Goal: Obtain resource: Obtain resource

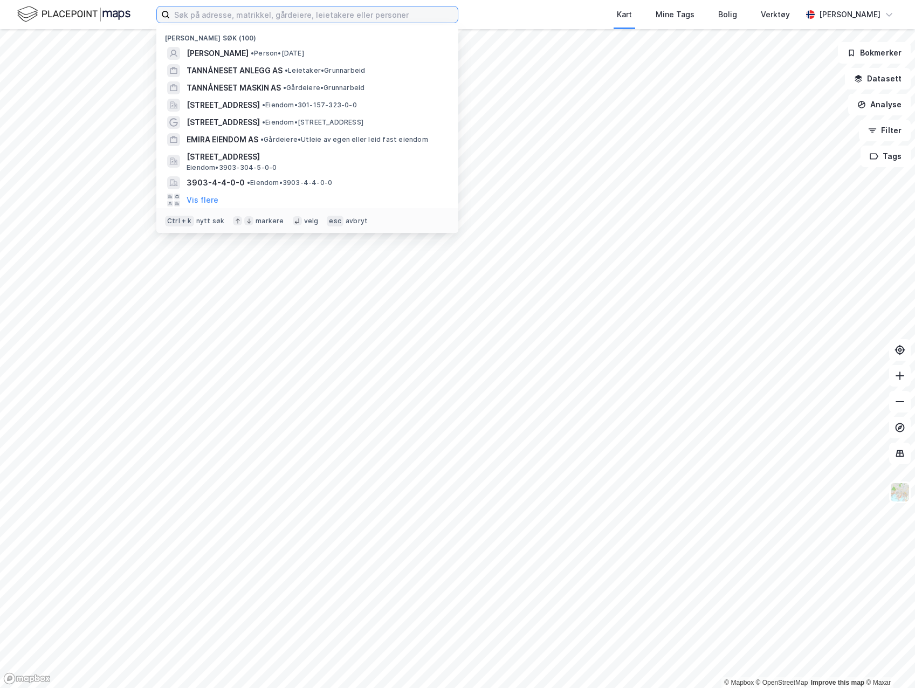
click at [401, 12] on input at bounding box center [314, 14] width 288 height 16
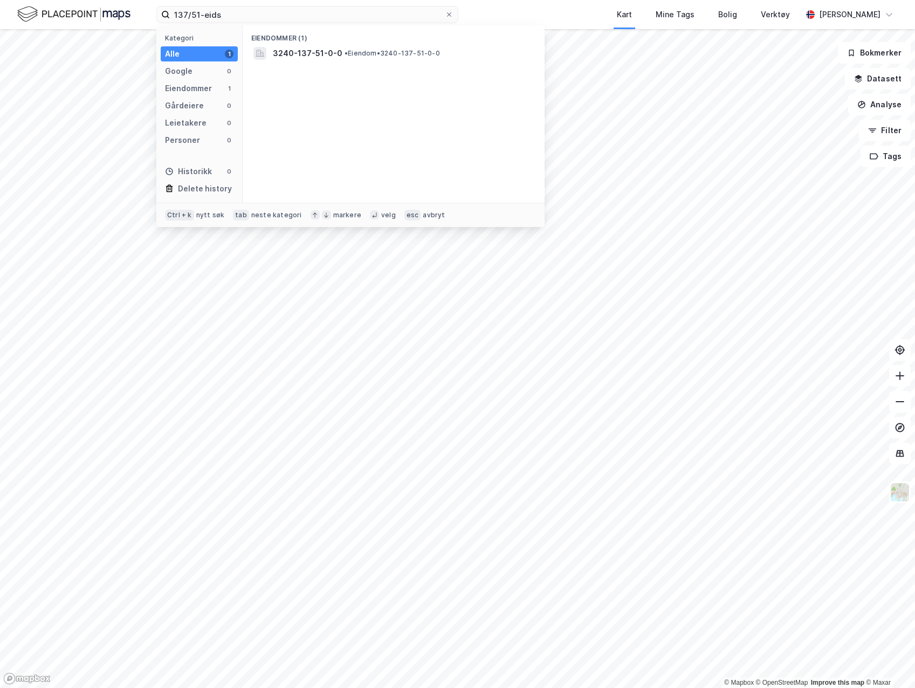
click at [370, 53] on span "• Eiendom • 3240-137-51-0-0" at bounding box center [392, 53] width 95 height 9
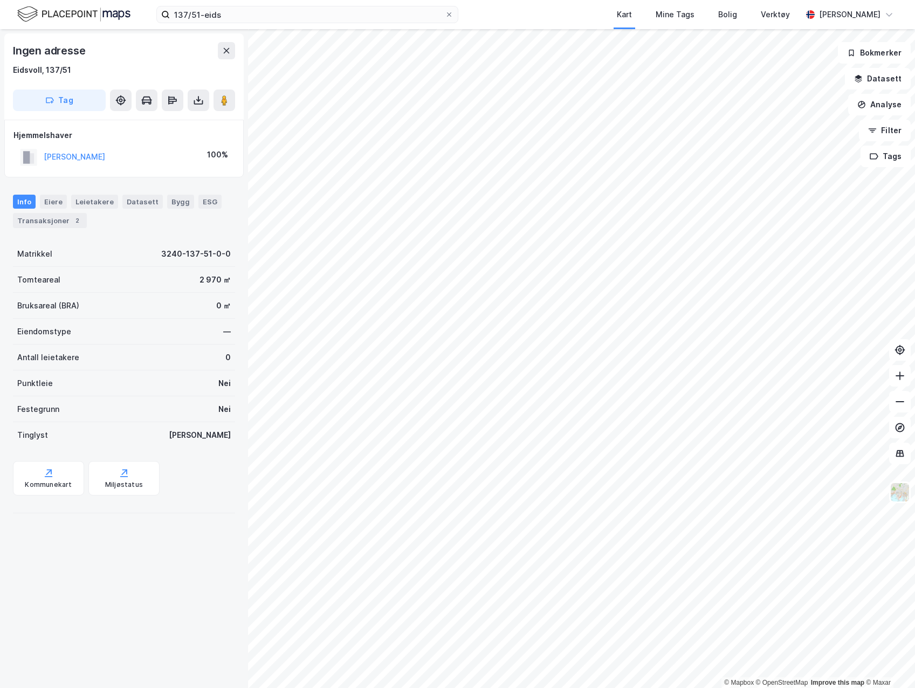
click at [0, 0] on button "[PERSON_NAME]" at bounding box center [0, 0] width 0 height 0
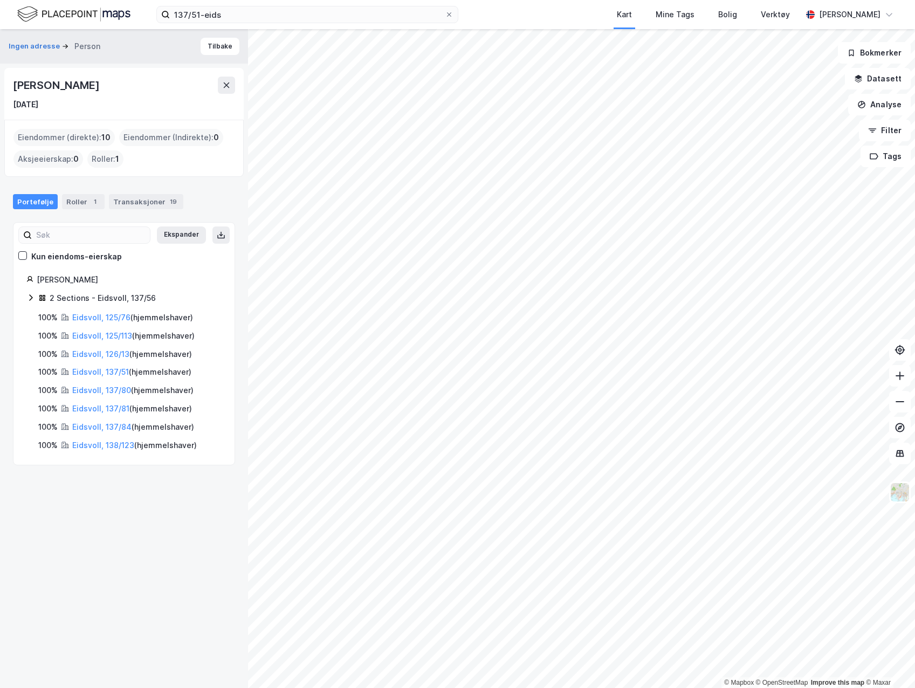
click at [235, 88] on div "[PERSON_NAME] [DATE]" at bounding box center [124, 94] width 240 height 52
click at [231, 89] on button at bounding box center [226, 85] width 17 height 17
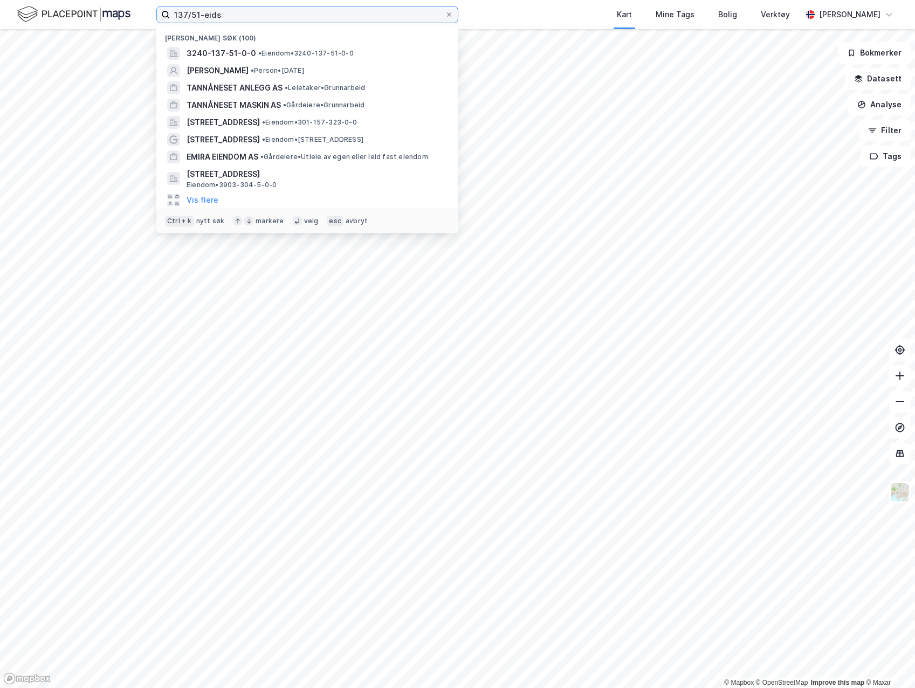
click at [228, 10] on input "137/51-eids" at bounding box center [307, 14] width 275 height 16
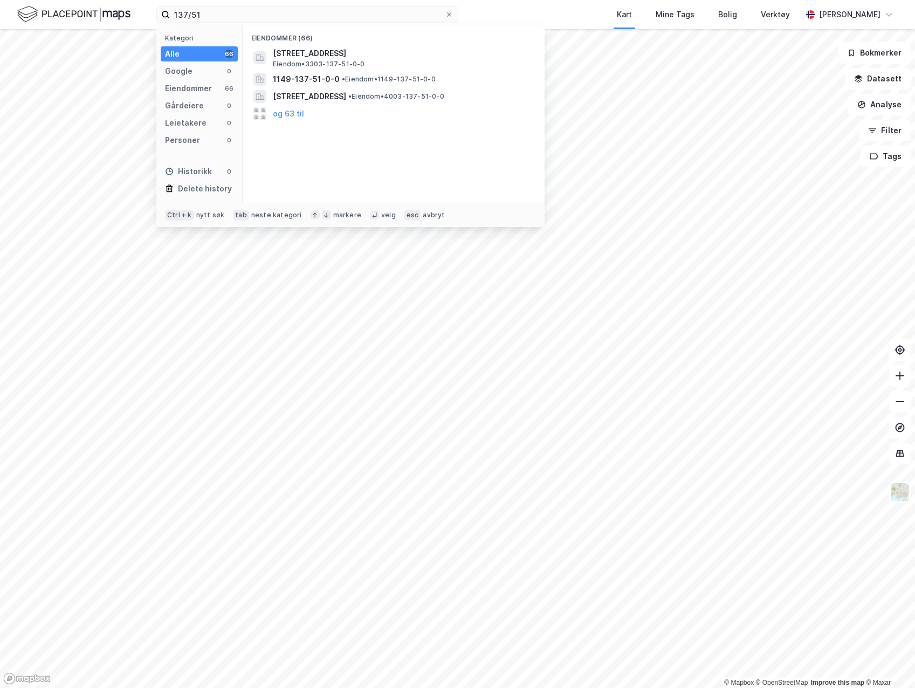
click at [345, 81] on span "•" at bounding box center [343, 79] width 3 height 8
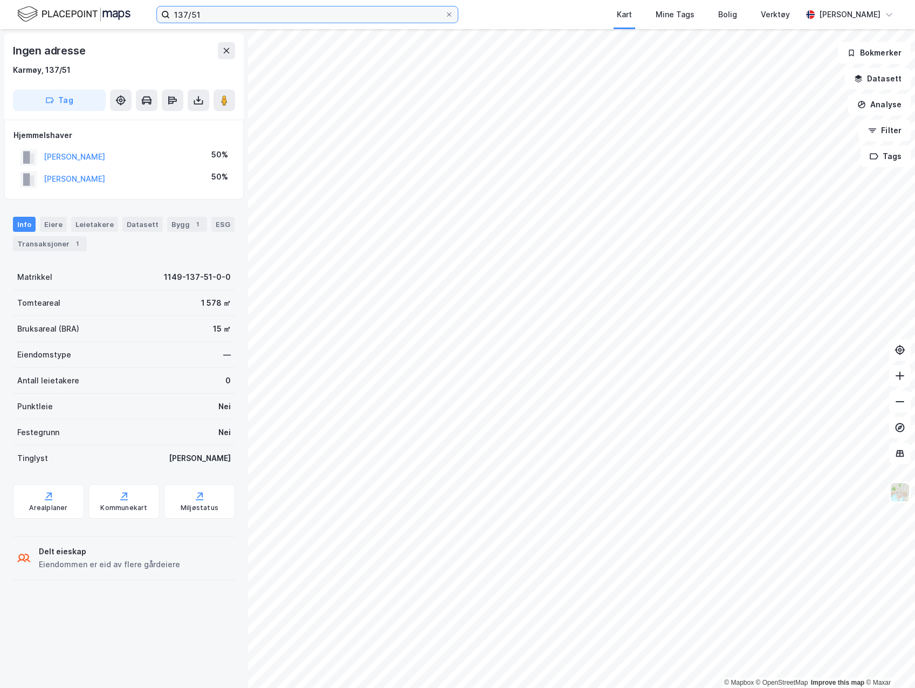
click at [240, 19] on input "137/51" at bounding box center [307, 14] width 275 height 16
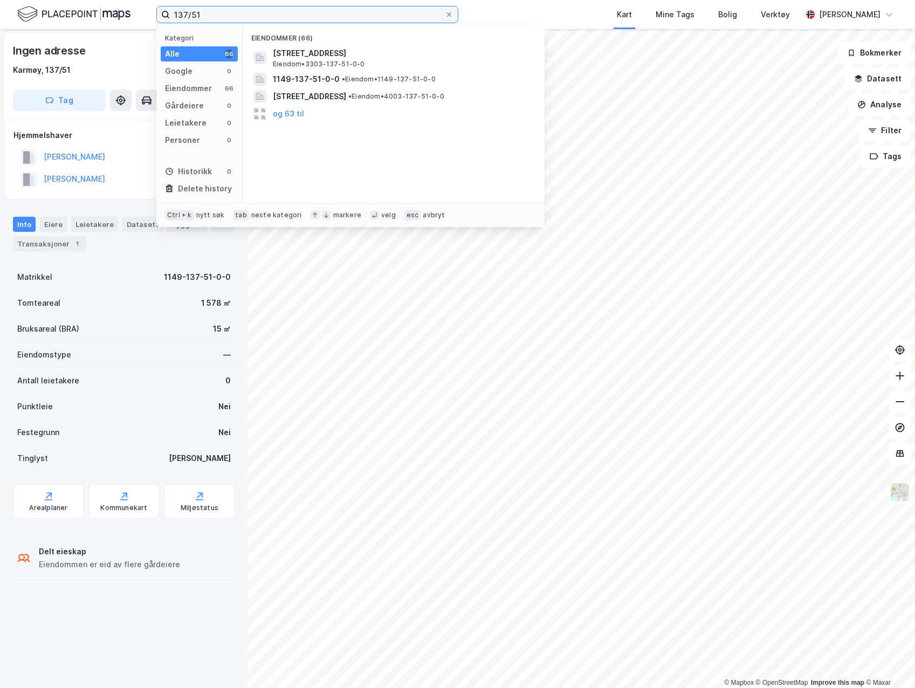
click at [250, 17] on input "137/51" at bounding box center [307, 14] width 275 height 16
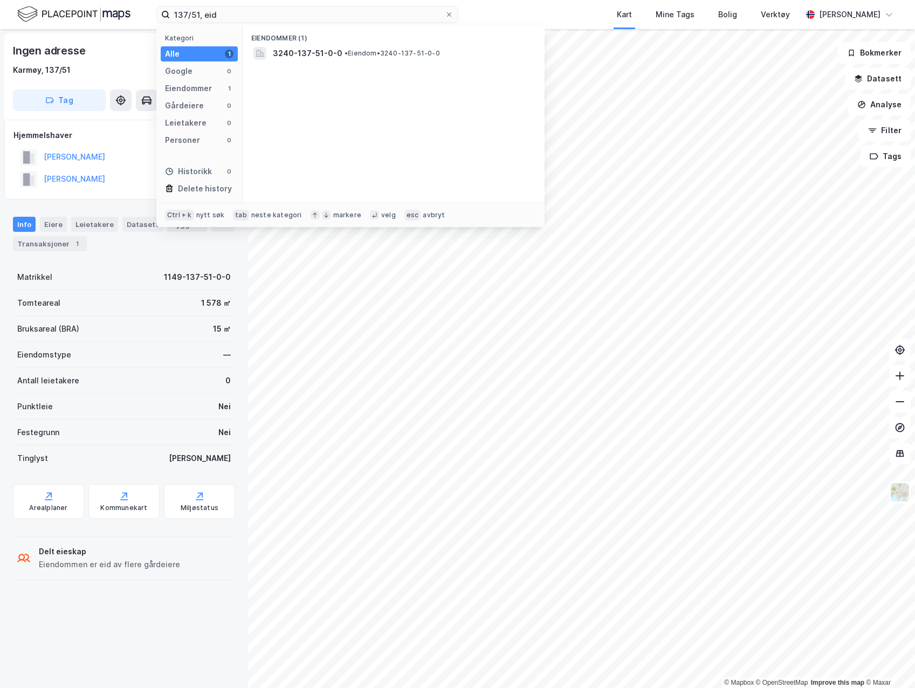
click at [363, 50] on span "• Eiendom • 3240-137-51-0-0" at bounding box center [392, 53] width 95 height 9
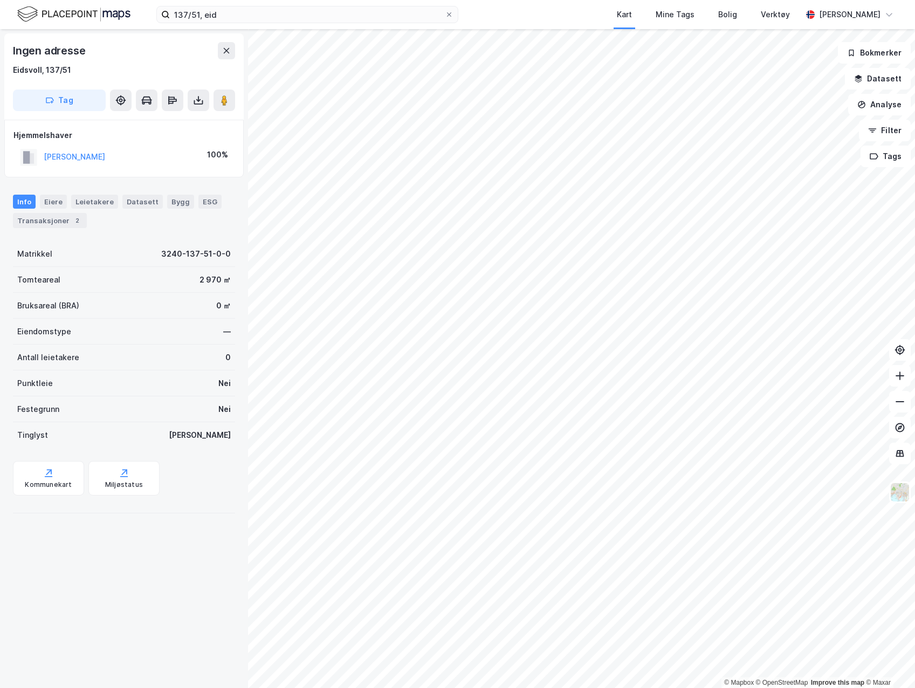
click at [195, 100] on icon at bounding box center [198, 102] width 9 height 4
click at [183, 117] on div "Last ned grunnbok" at bounding box center [151, 121] width 115 height 17
click at [251, 17] on input "137/51, eid" at bounding box center [307, 14] width 275 height 16
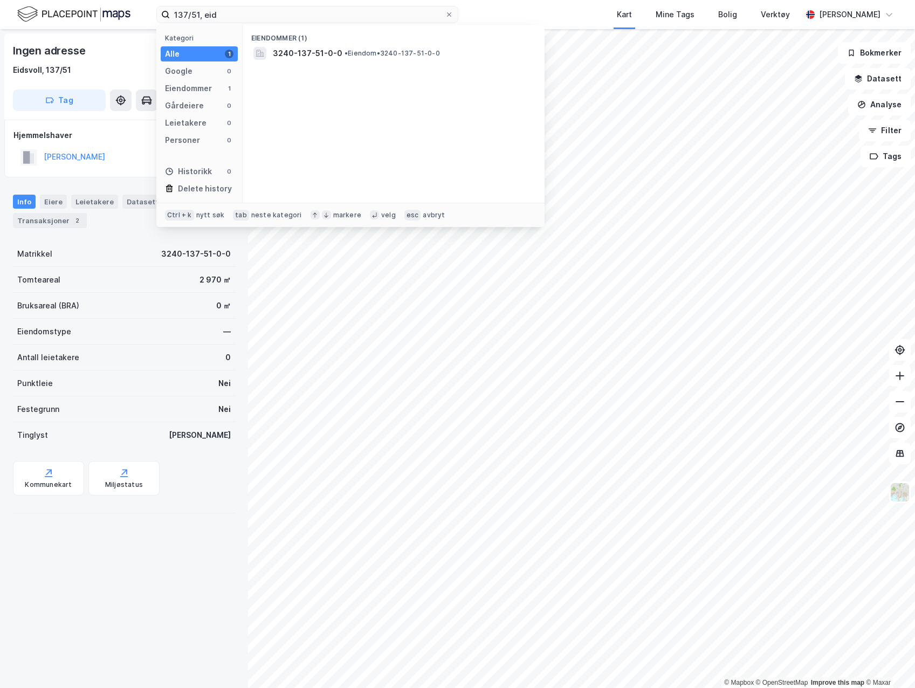
click at [501, 19] on div "137/51, eid Kategori Alle 1 Google 0 Eiendommer 1 Gårdeiere 0 Leietakere 0 Pers…" at bounding box center [457, 14] width 915 height 29
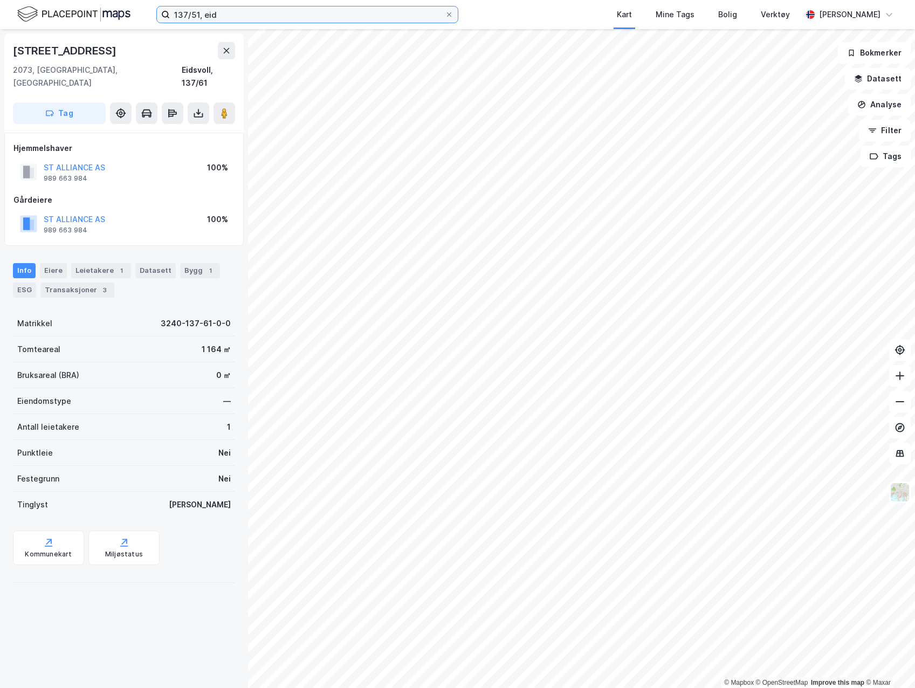
click at [199, 17] on input "137/51, eid" at bounding box center [307, 14] width 275 height 16
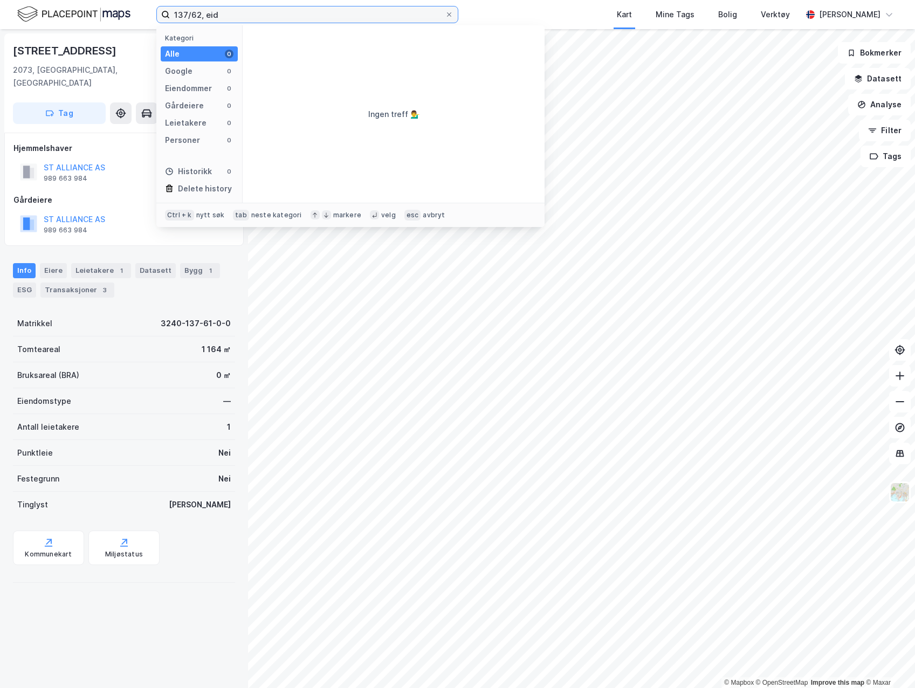
click at [223, 13] on input "137/62, eid" at bounding box center [307, 14] width 275 height 16
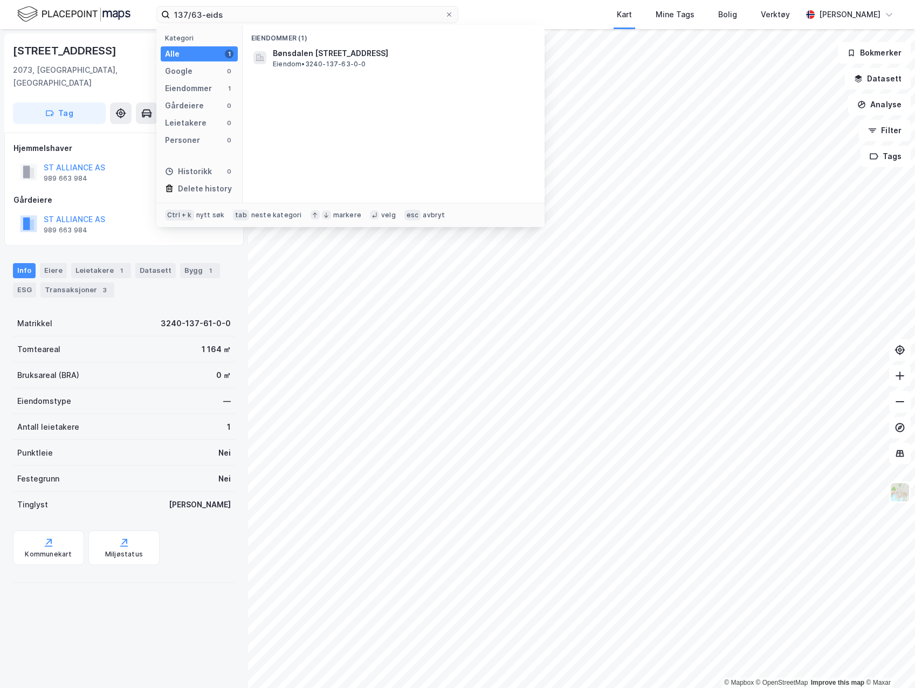
click at [309, 67] on span "Eiendom • 3240-137-63-0-0" at bounding box center [319, 64] width 93 height 9
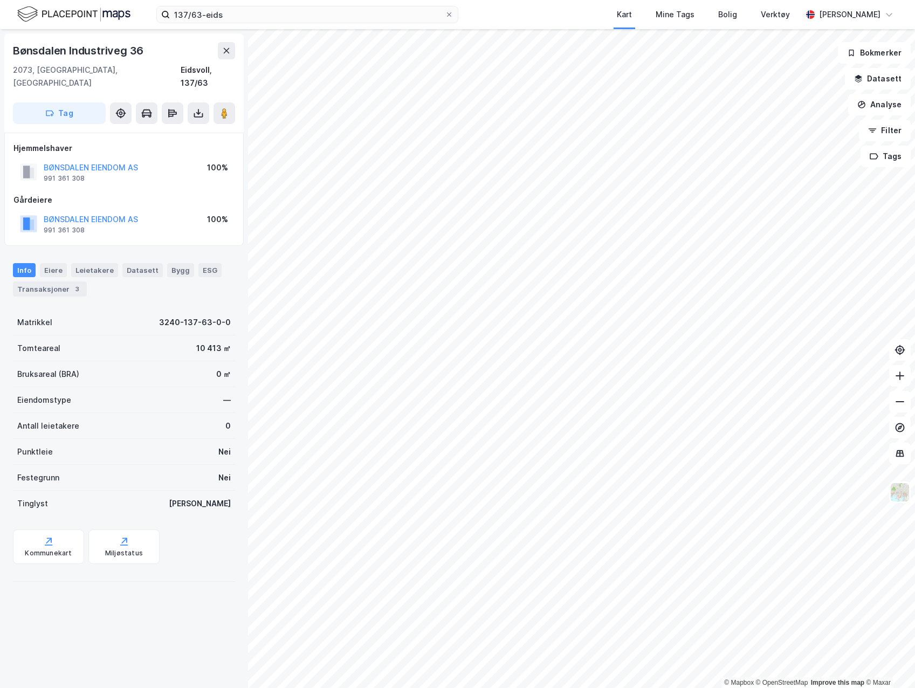
click at [198, 108] on icon at bounding box center [198, 113] width 11 height 11
click at [163, 131] on div "Last ned grunnbok" at bounding box center [145, 135] width 63 height 9
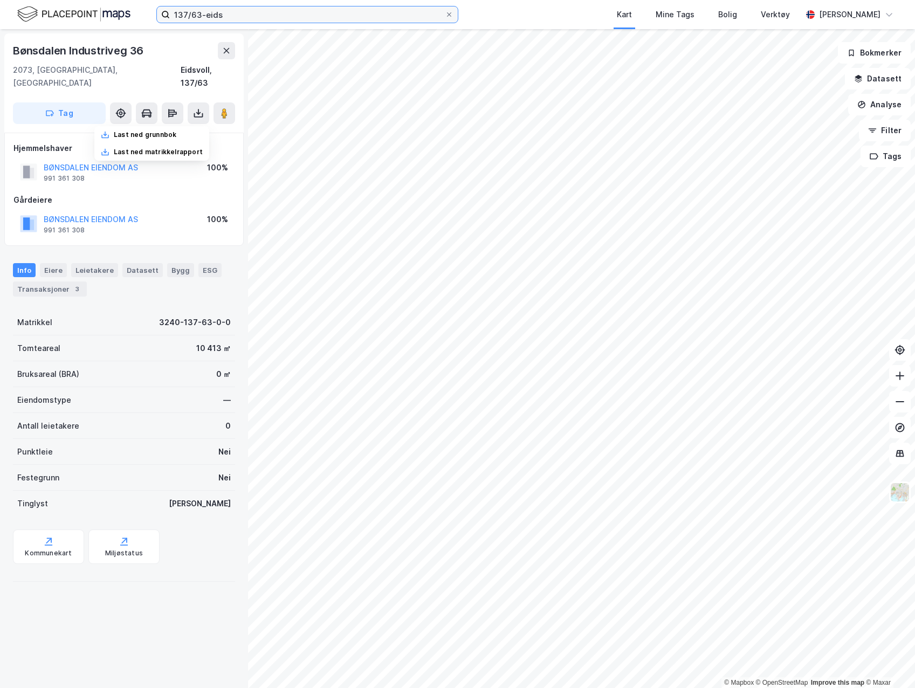
click at [200, 16] on input "137/63-eids" at bounding box center [307, 14] width 275 height 16
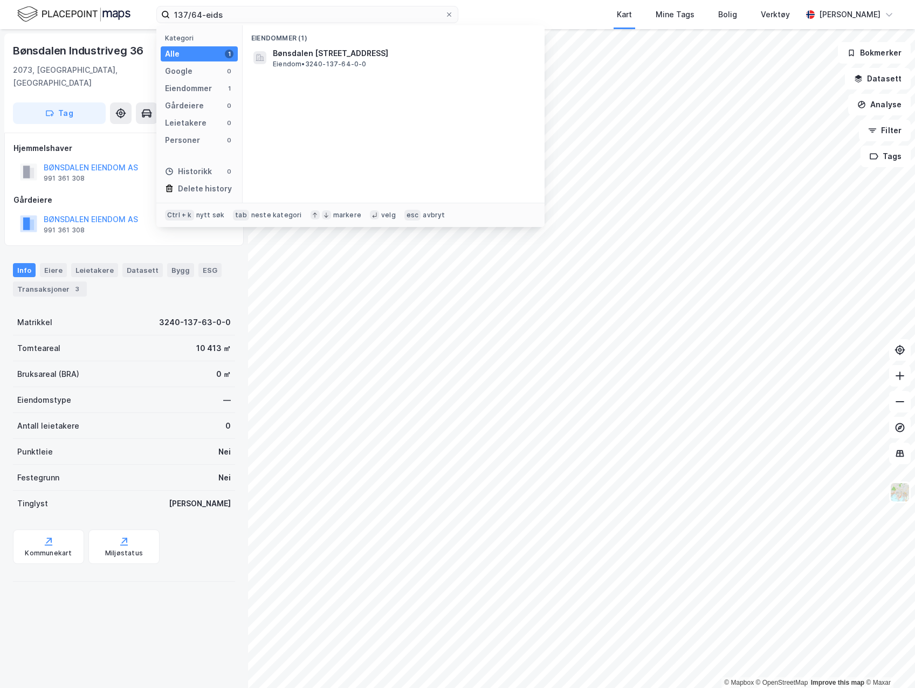
click at [332, 53] on span "Bønsdalen [STREET_ADDRESS]" at bounding box center [402, 53] width 259 height 13
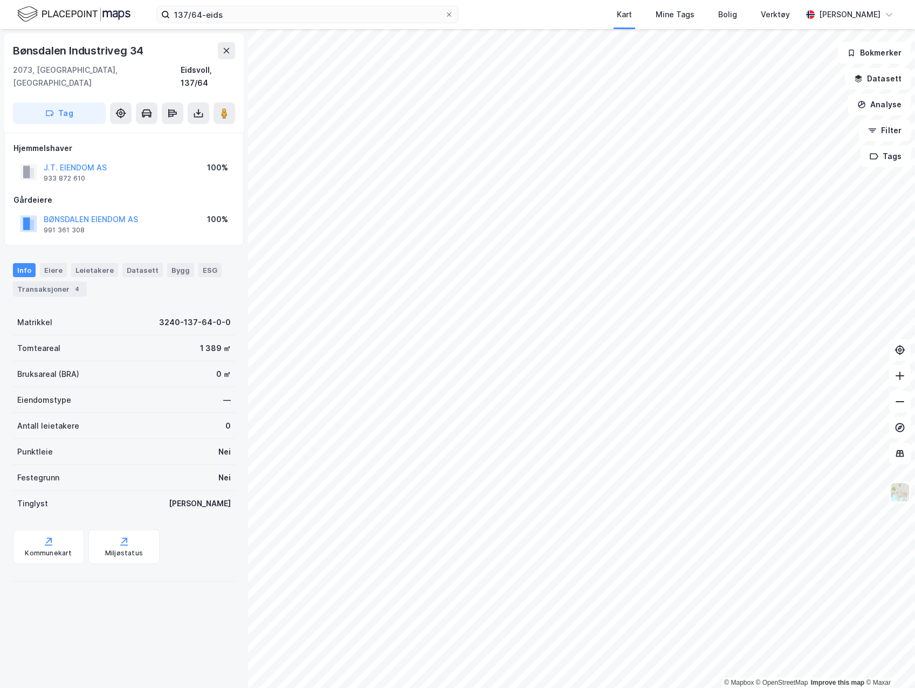
click at [199, 102] on button at bounding box center [199, 113] width 22 height 22
click at [168, 131] on div "Last ned grunnbok" at bounding box center [145, 135] width 63 height 9
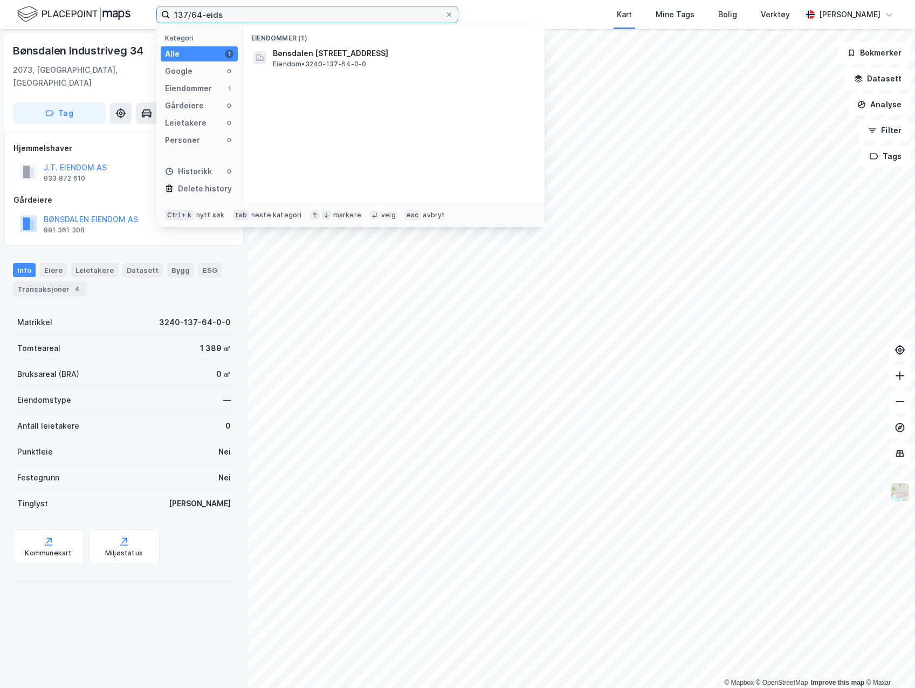
click at [201, 16] on input "137/64-eids" at bounding box center [307, 14] width 275 height 16
click at [338, 59] on span "Bønsdalen [STREET_ADDRESS]" at bounding box center [402, 53] width 259 height 13
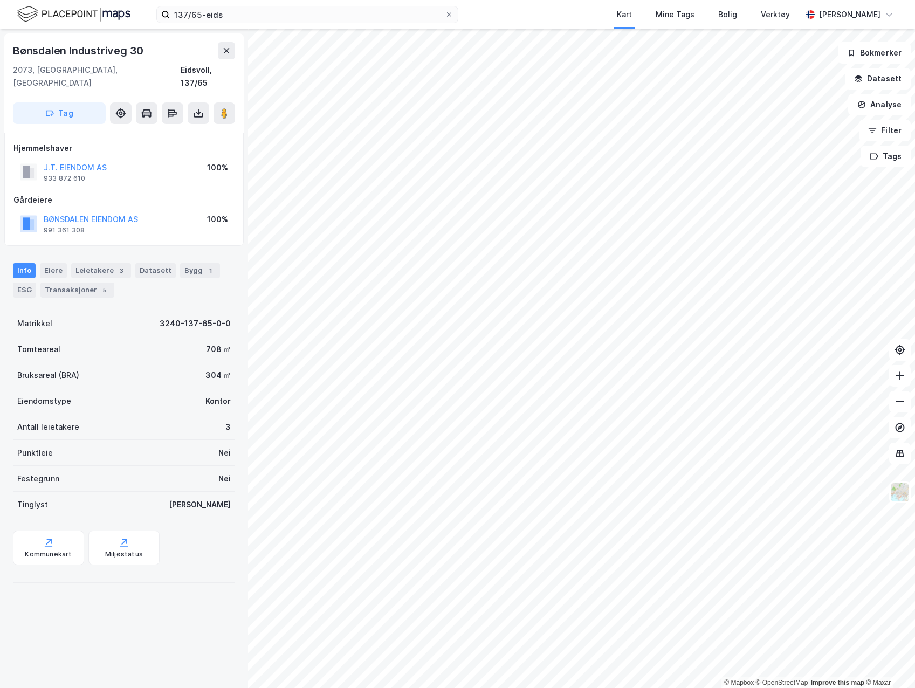
click at [196, 108] on icon at bounding box center [198, 113] width 11 height 11
click at [159, 131] on div "Last ned grunnbok" at bounding box center [145, 135] width 63 height 9
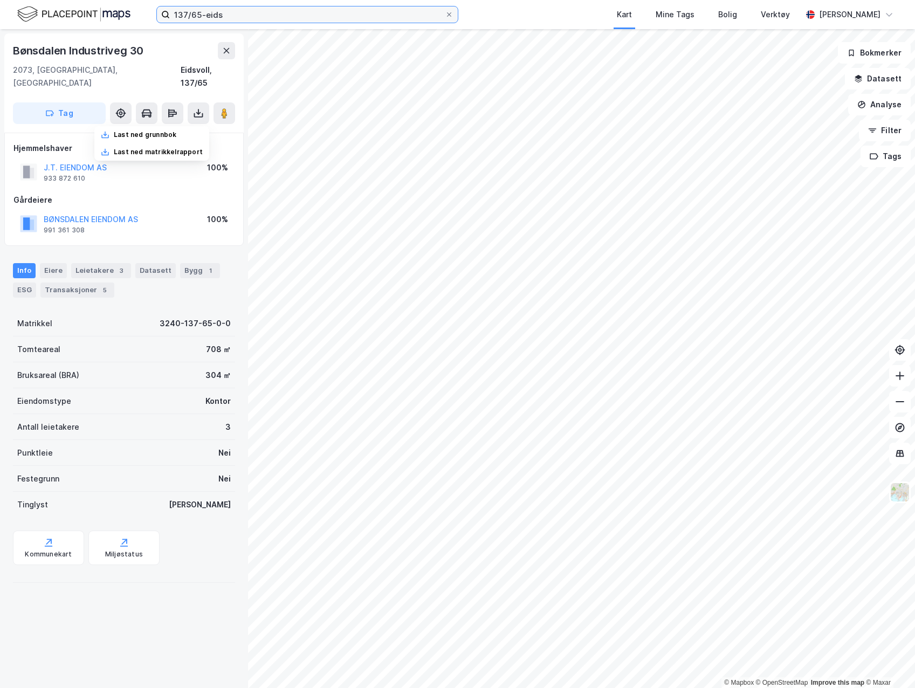
drag, startPoint x: 200, startPoint y: 12, endPoint x: 215, endPoint y: 11, distance: 14.6
click at [200, 12] on input "137/65-eids" at bounding box center [307, 14] width 275 height 16
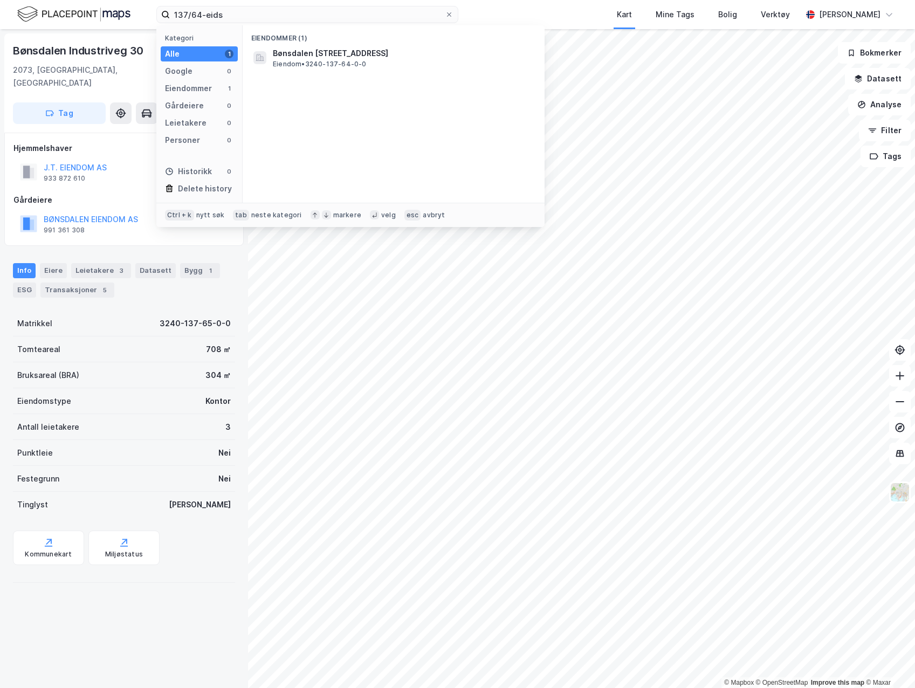
click at [326, 61] on span "Eiendom • 3240-137-64-0-0" at bounding box center [320, 64] width 94 height 9
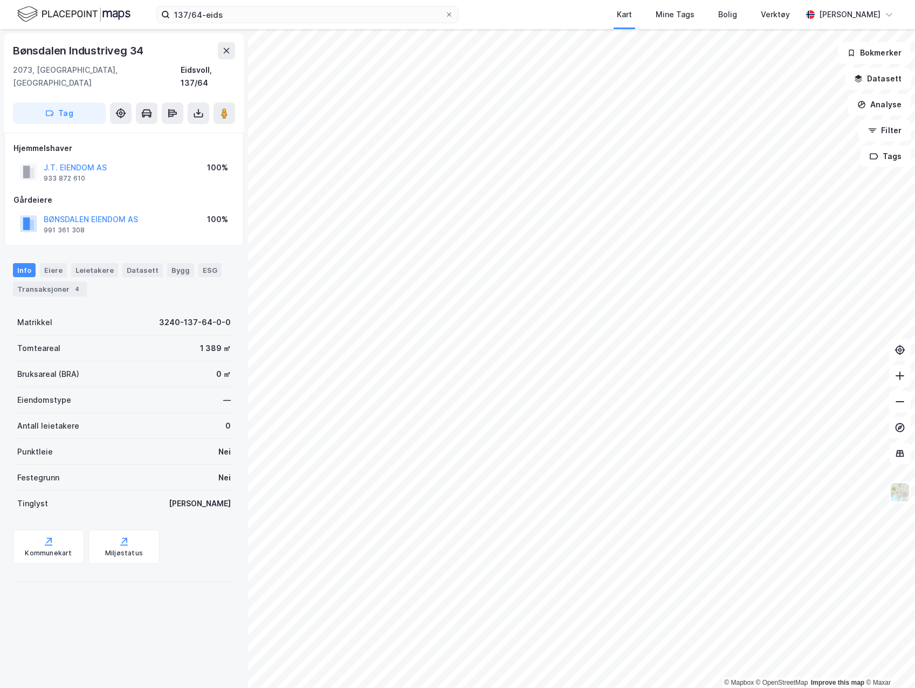
click at [199, 108] on icon at bounding box center [198, 113] width 11 height 11
click at [181, 126] on div "Last ned grunnbok" at bounding box center [151, 134] width 115 height 17
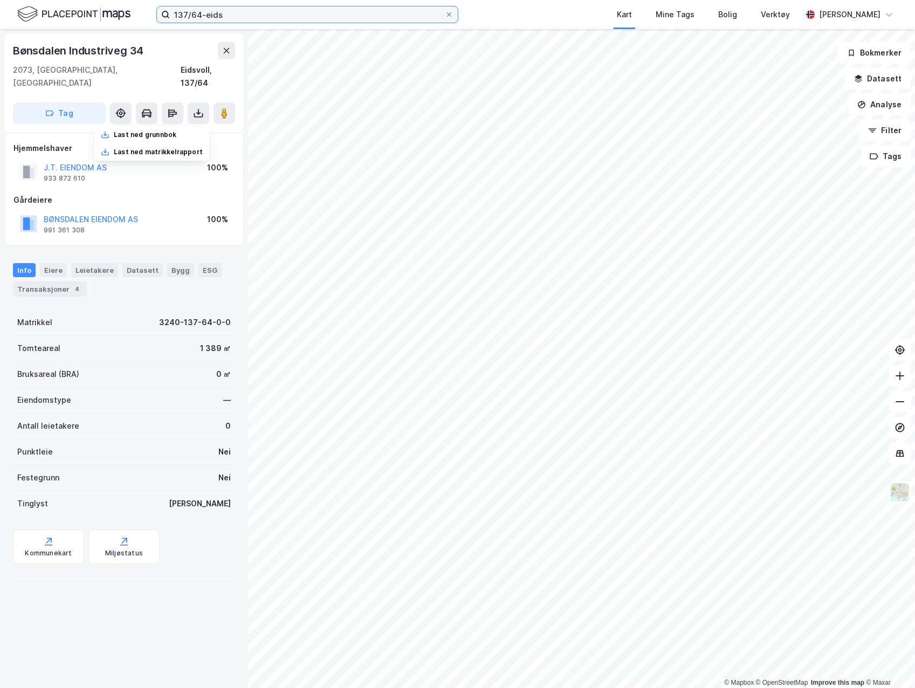
click at [202, 16] on input "137/64-eids" at bounding box center [307, 14] width 275 height 16
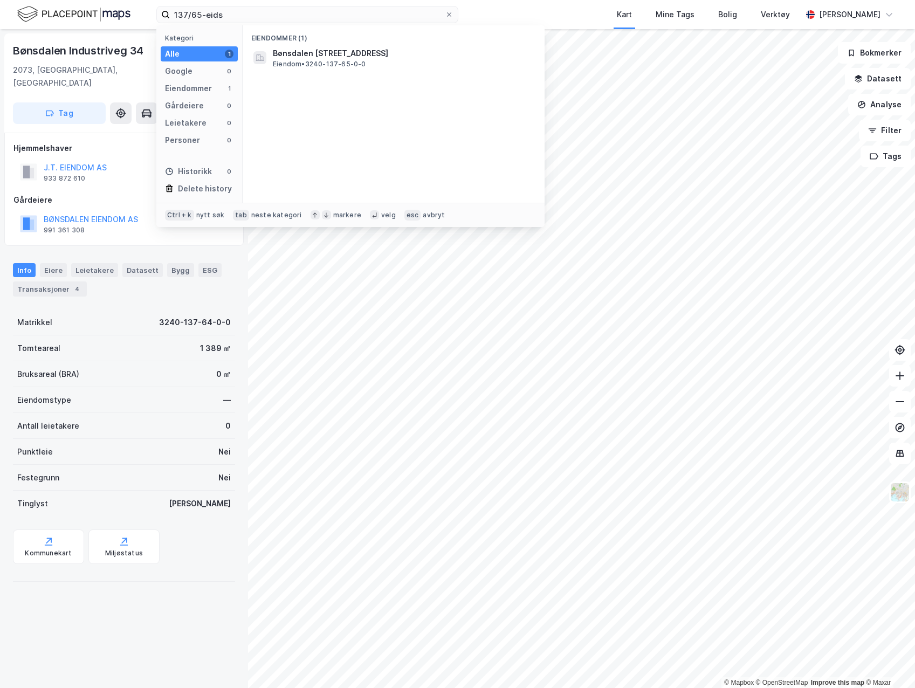
click at [317, 63] on span "Eiendom • 3240-137-65-0-0" at bounding box center [319, 64] width 93 height 9
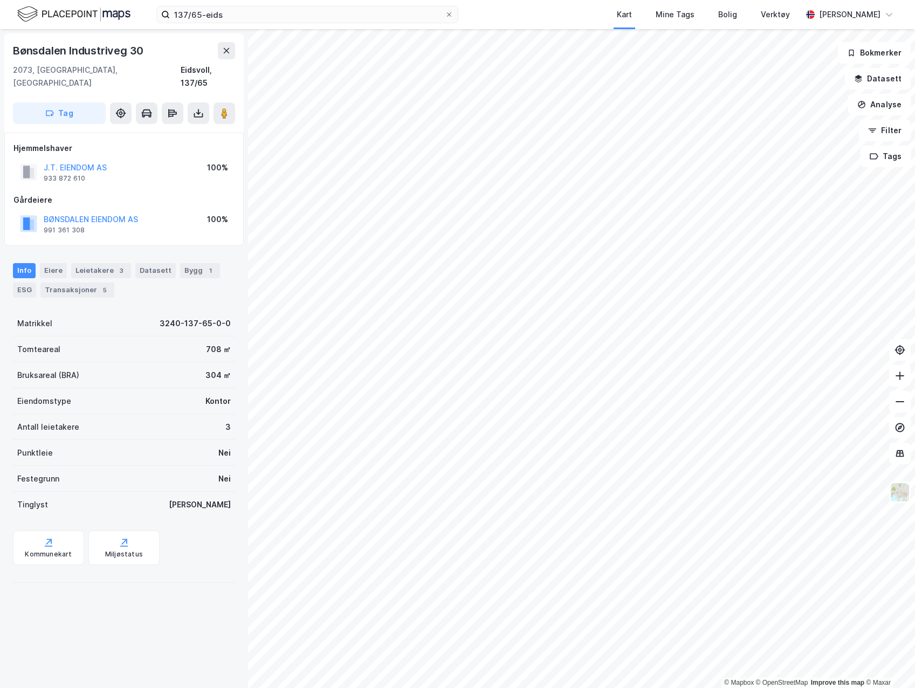
click at [200, 108] on icon at bounding box center [198, 113] width 11 height 11
click at [168, 131] on div "Last ned grunnbok" at bounding box center [145, 135] width 63 height 9
click at [175, 194] on div "Gårdeiere" at bounding box center [123, 200] width 221 height 13
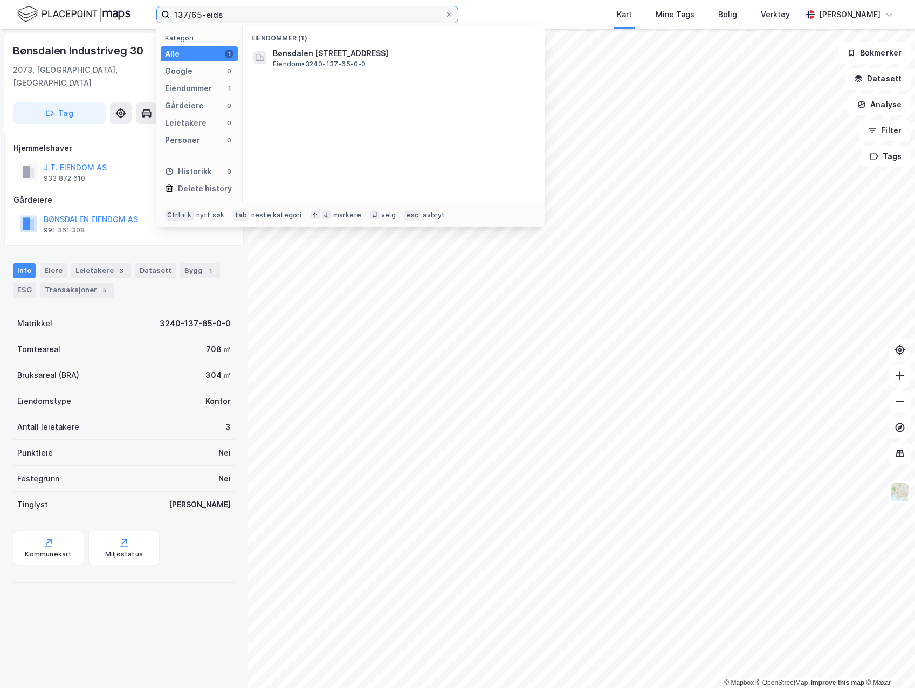
click at [200, 13] on input "137/65-eids" at bounding box center [307, 14] width 275 height 16
click at [298, 47] on span "Bønsdalen [STREET_ADDRESS]" at bounding box center [402, 53] width 259 height 13
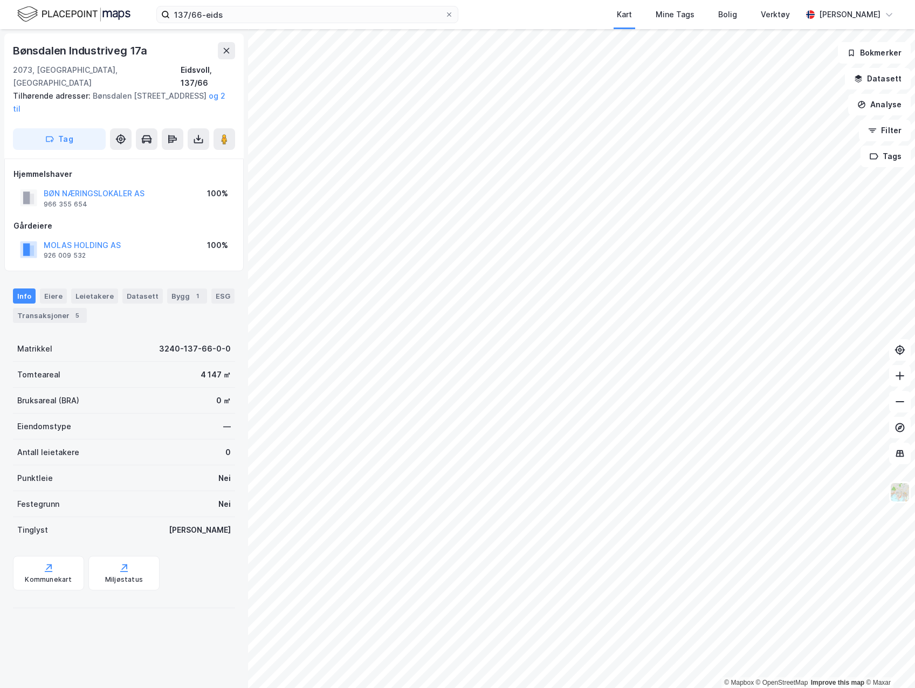
click at [200, 139] on icon at bounding box center [198, 141] width 9 height 4
click at [176, 156] on div "Last ned grunnbok" at bounding box center [145, 160] width 63 height 9
click at [228, 13] on input "137/66-eids" at bounding box center [307, 14] width 275 height 16
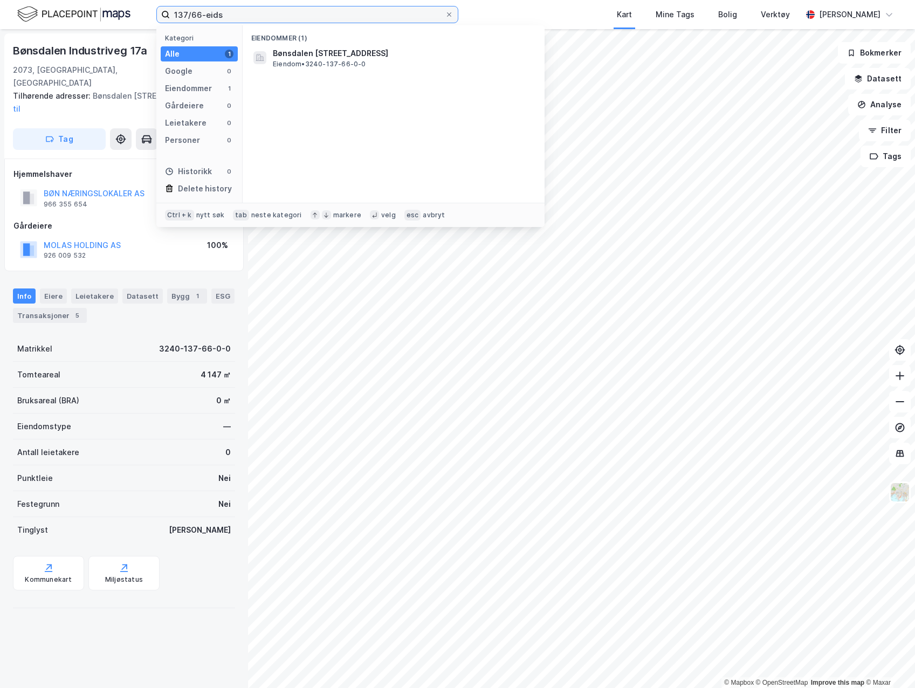
click at [203, 14] on input "137/66-eids" at bounding box center [307, 14] width 275 height 16
click at [398, 61] on div "Bønsdalen [STREET_ADDRESS] Eiendom • 3240-137-63-0-0" at bounding box center [403, 58] width 261 height 22
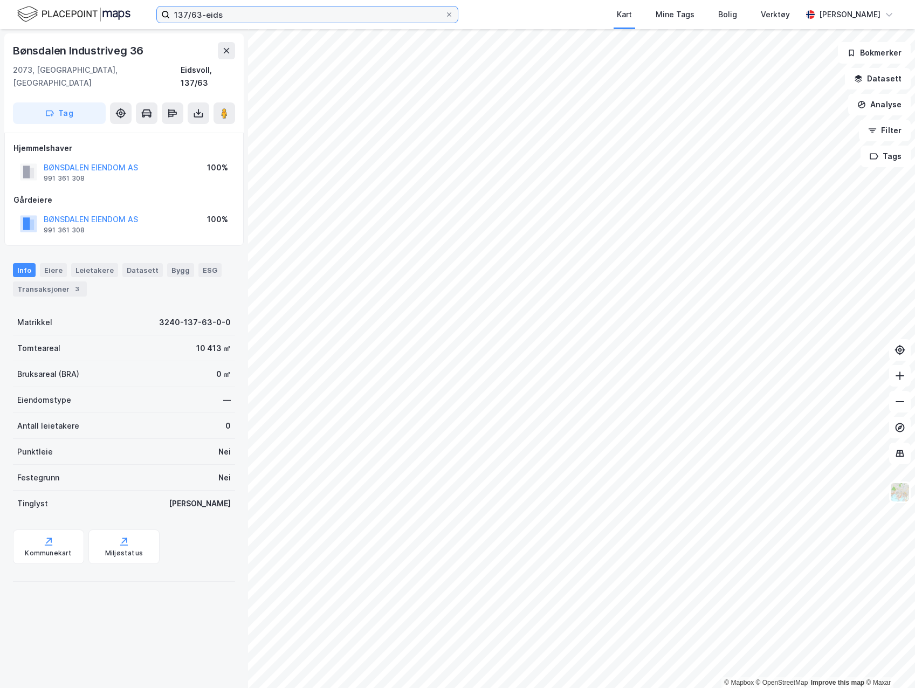
click at [201, 13] on input "137/63-eids" at bounding box center [307, 14] width 275 height 16
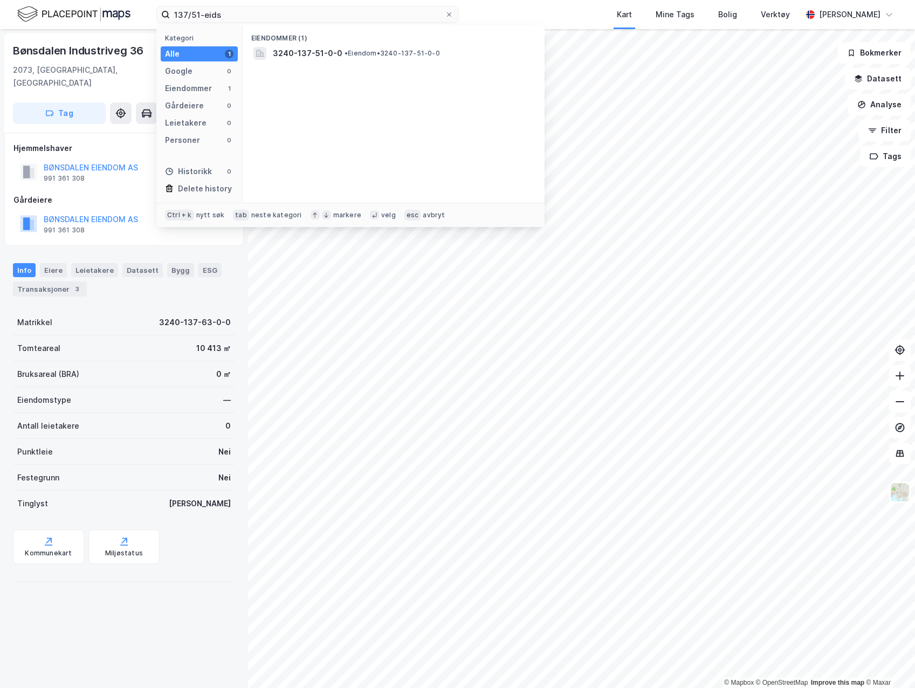
click at [320, 49] on span "3240-137-51-0-0" at bounding box center [308, 53] width 70 height 13
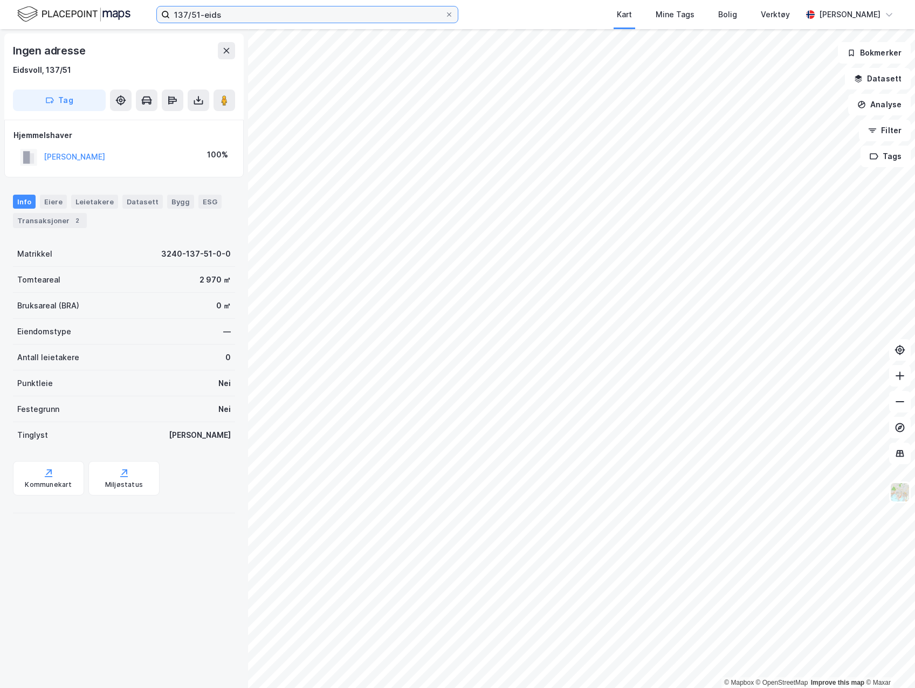
click at [199, 17] on input "137/51-eids" at bounding box center [307, 14] width 275 height 16
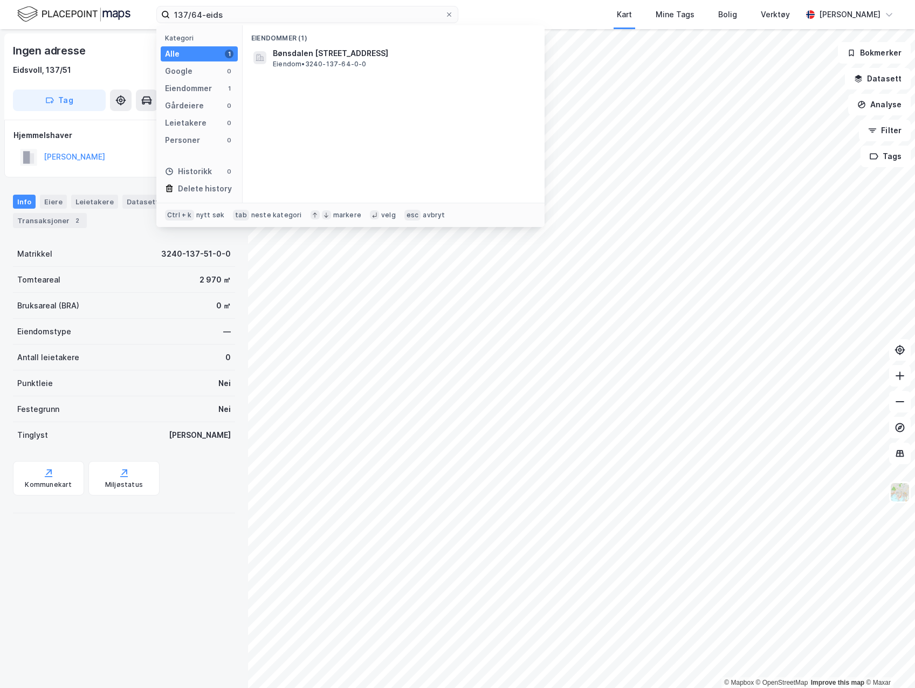
click at [302, 53] on span "Bønsdalen [STREET_ADDRESS]" at bounding box center [402, 53] width 259 height 13
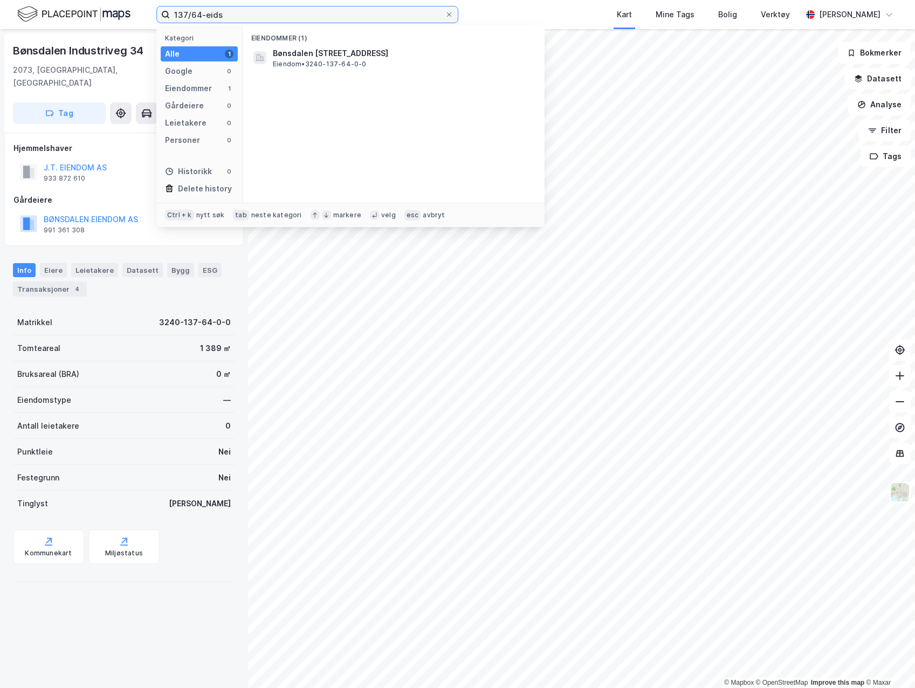
click at [198, 15] on input "137/64-eids" at bounding box center [307, 14] width 275 height 16
click at [364, 55] on span "Bønsdalen [STREET_ADDRESS]" at bounding box center [402, 53] width 259 height 13
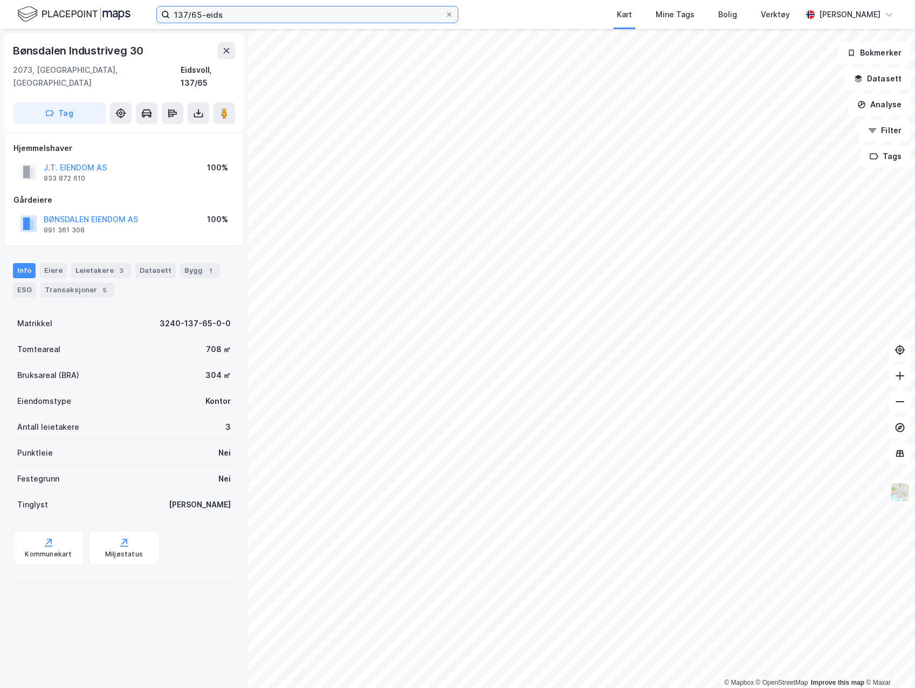
drag, startPoint x: 198, startPoint y: 15, endPoint x: 204, endPoint y: 15, distance: 5.9
click at [198, 15] on input "137/65-eids" at bounding box center [307, 14] width 275 height 16
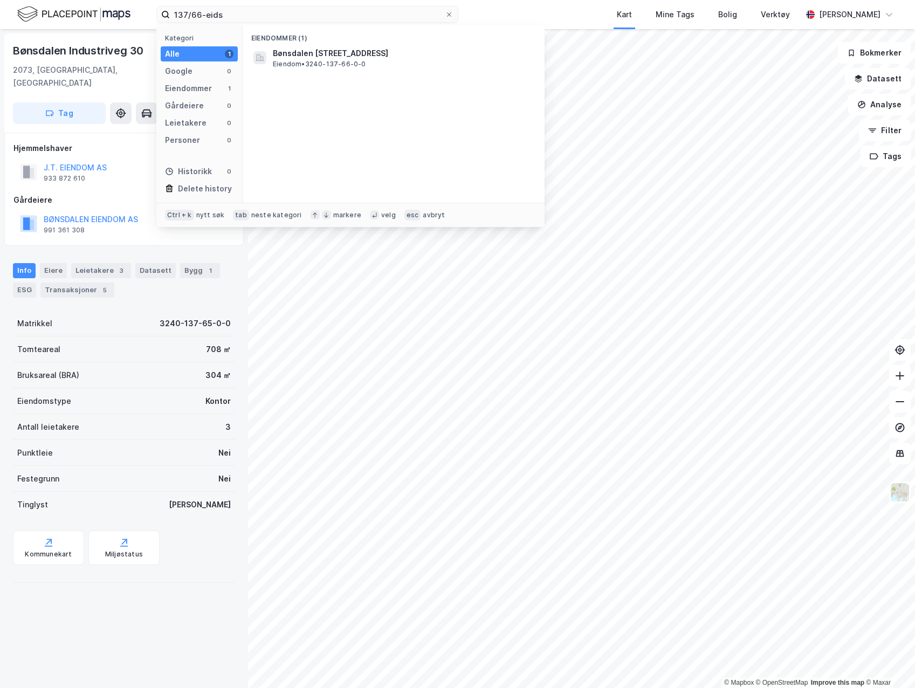
click at [354, 54] on span "Bønsdalen [STREET_ADDRESS]" at bounding box center [402, 53] width 259 height 13
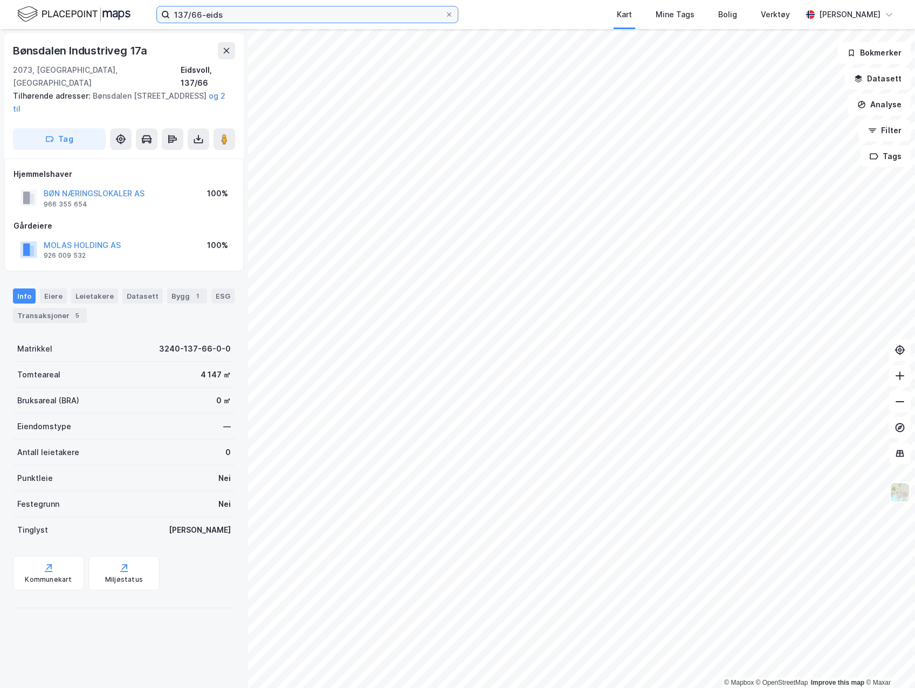
click at [201, 12] on input "137/66-eids" at bounding box center [307, 14] width 275 height 16
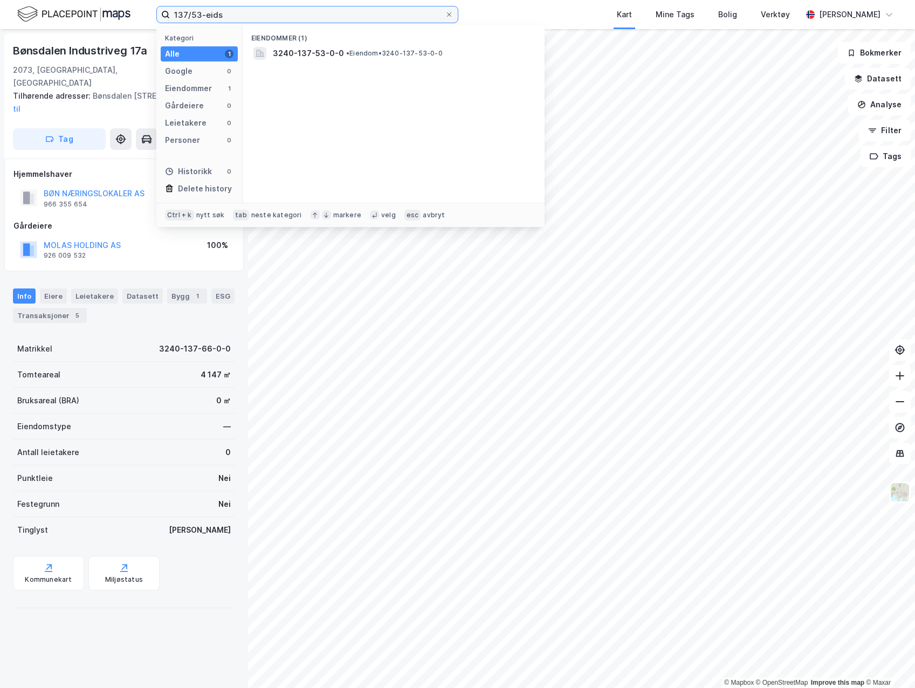
type input "137/53-eids"
click at [331, 48] on span "3240-137-53-0-0" at bounding box center [308, 53] width 71 height 13
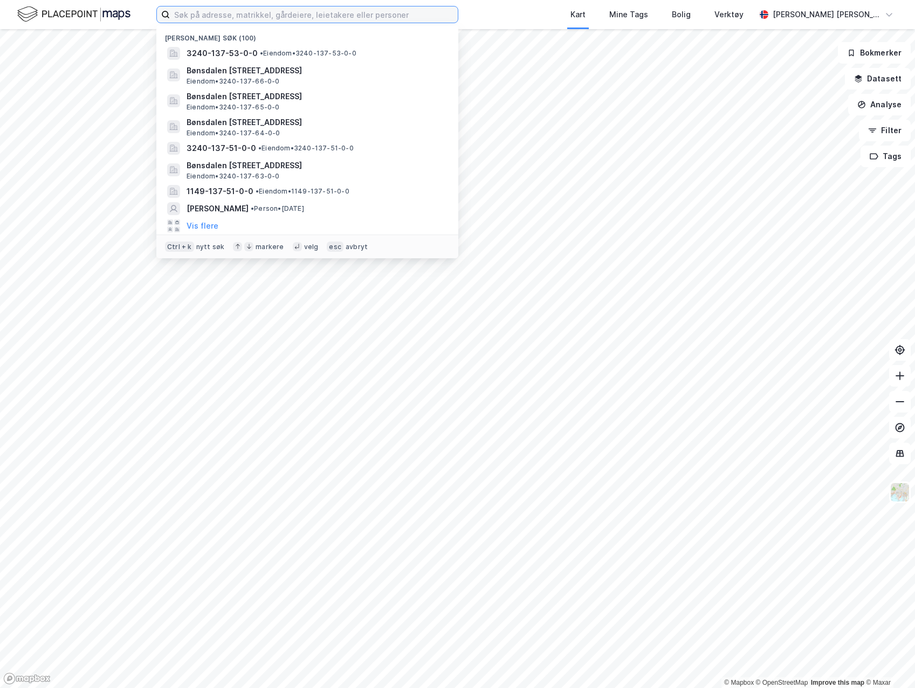
click at [208, 18] on input at bounding box center [314, 14] width 288 height 16
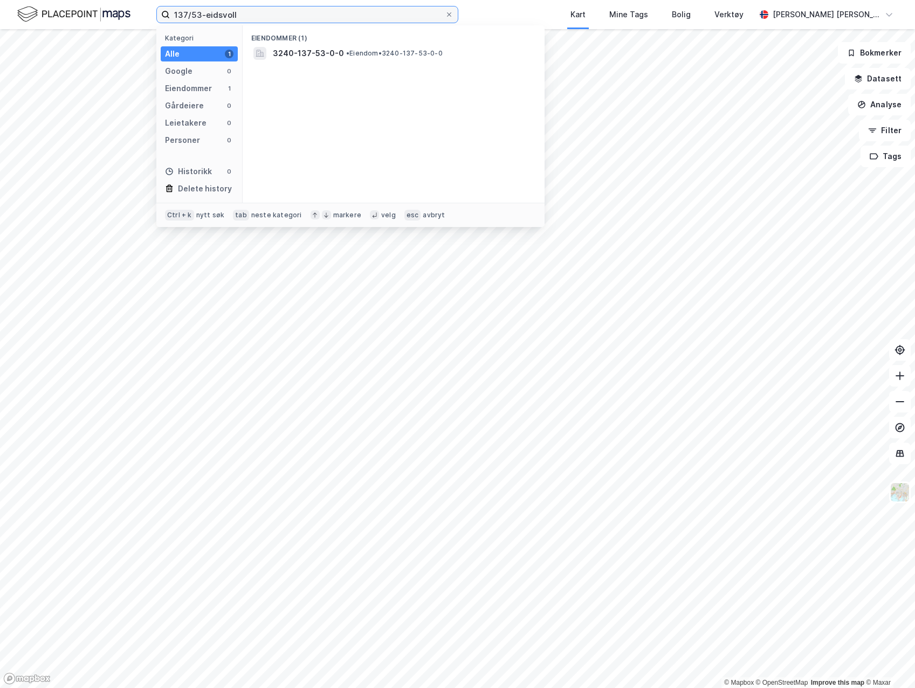
type input "137/53-eidsvoll"
click at [326, 50] on span "3240-137-53-0-0" at bounding box center [308, 53] width 71 height 13
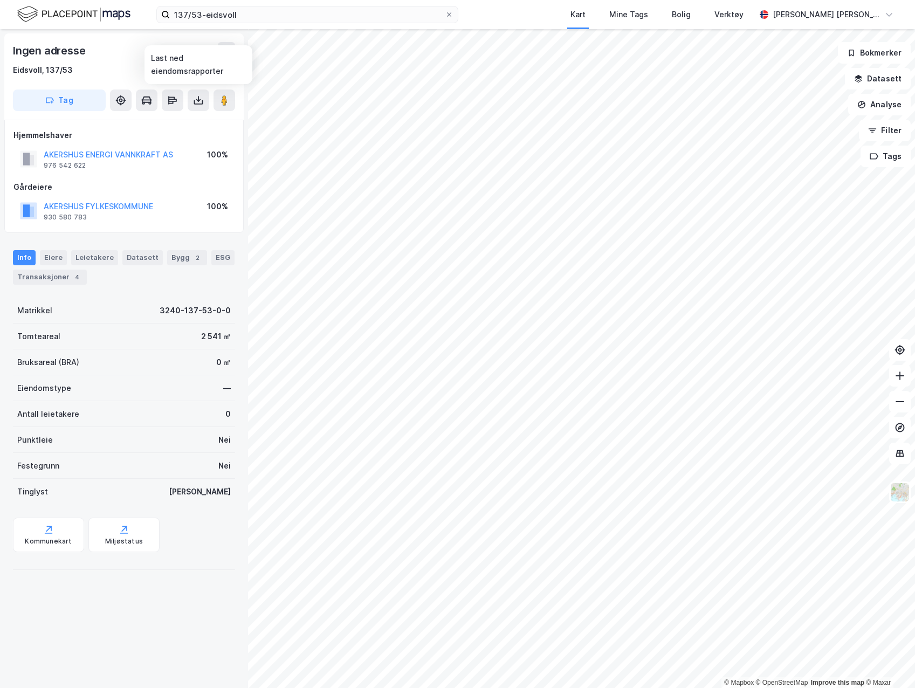
click at [197, 97] on icon at bounding box center [198, 100] width 11 height 11
click at [176, 122] on div "Last ned grunnbok" at bounding box center [145, 122] width 63 height 9
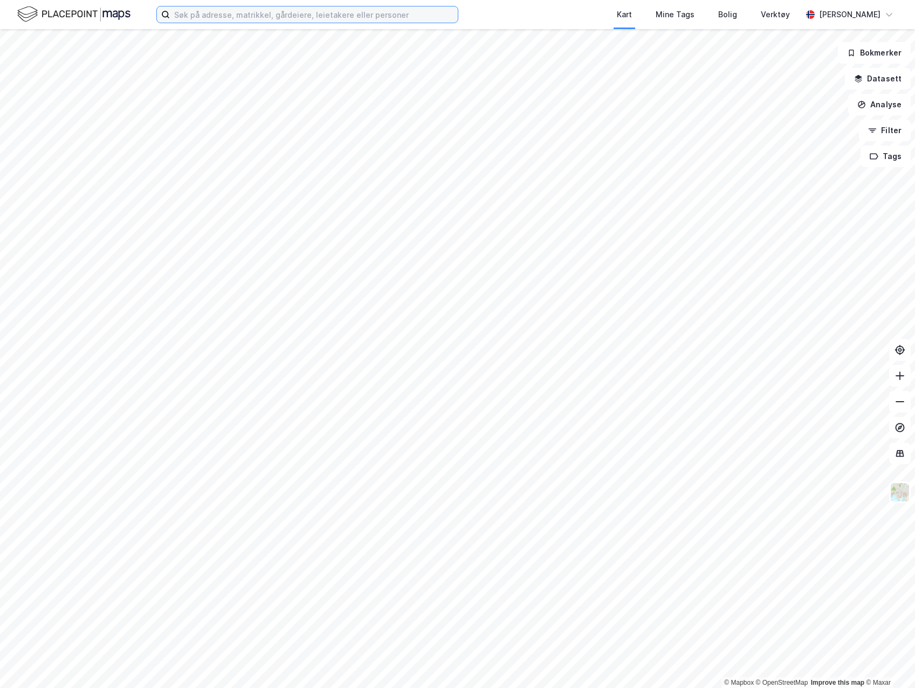
click at [329, 14] on input at bounding box center [314, 14] width 288 height 16
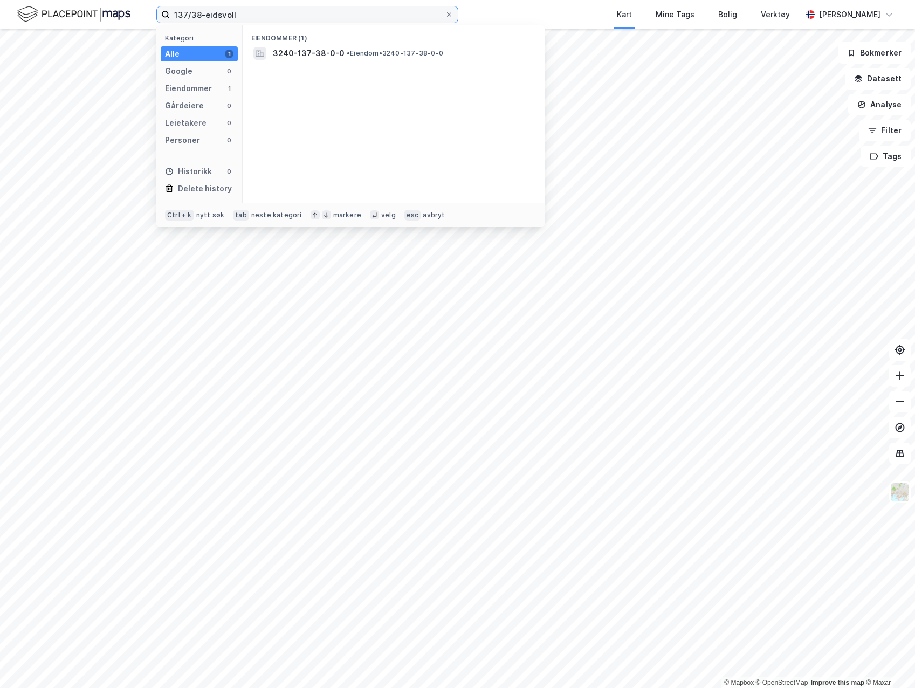
type input "137/38-eidsvoll"
click at [347, 57] on span "• Eiendom • 3240-137-38-0-0" at bounding box center [395, 53] width 97 height 9
